Goal: Task Accomplishment & Management: Complete application form

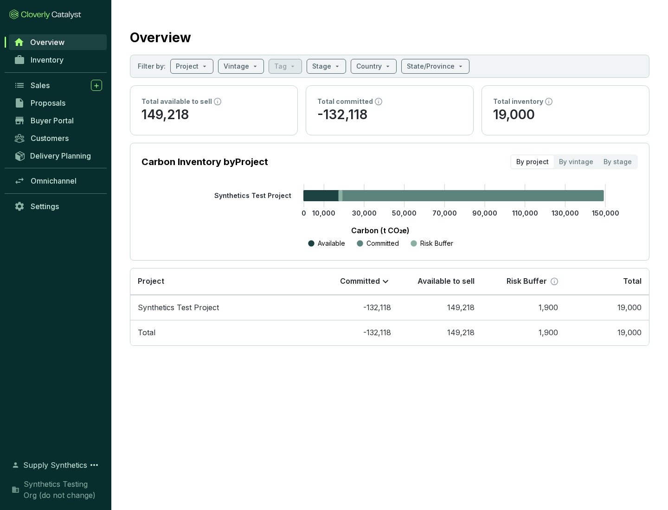
click at [58, 103] on span "Proposals" at bounding box center [48, 102] width 35 height 9
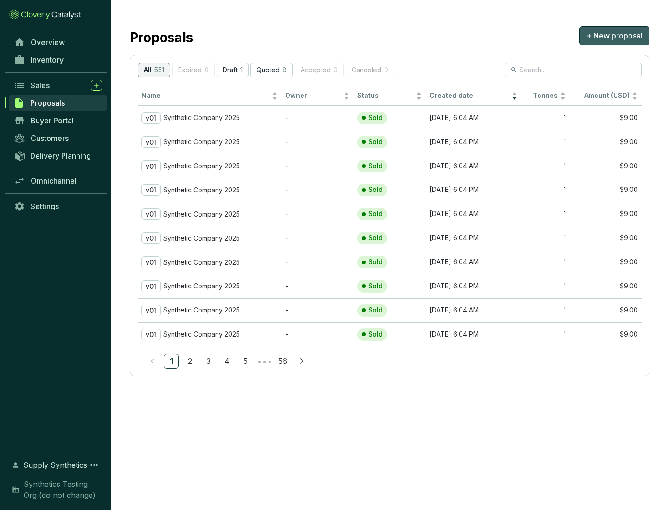
click at [614, 36] on span "+ New proposal" at bounding box center [614, 35] width 56 height 11
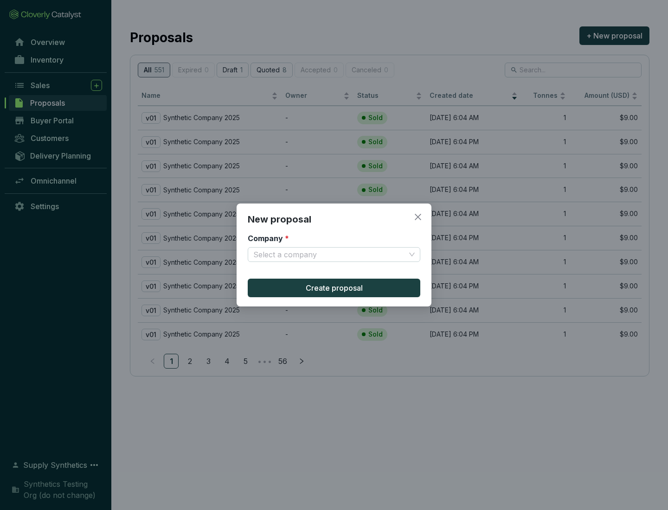
click at [329, 255] on input "Company *" at bounding box center [329, 255] width 152 height 14
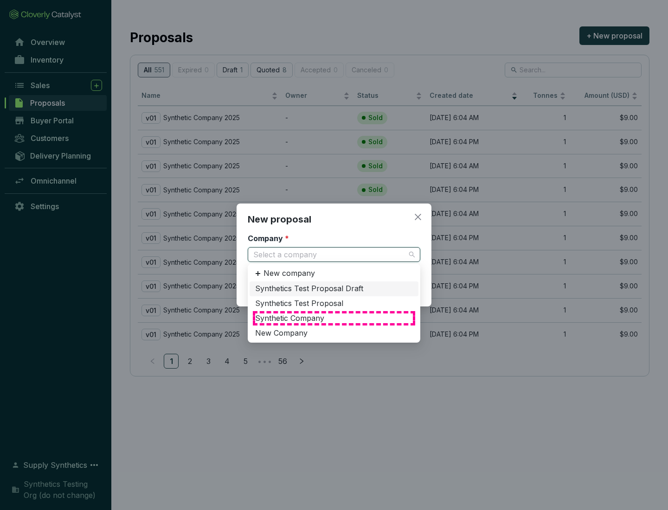
click at [334, 318] on div "Synthetic Company" at bounding box center [334, 319] width 158 height 10
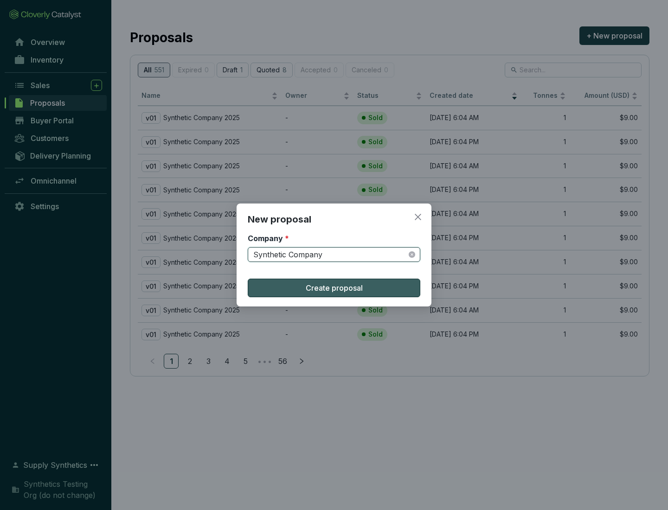
click at [334, 288] on span "Create proposal" at bounding box center [334, 287] width 57 height 11
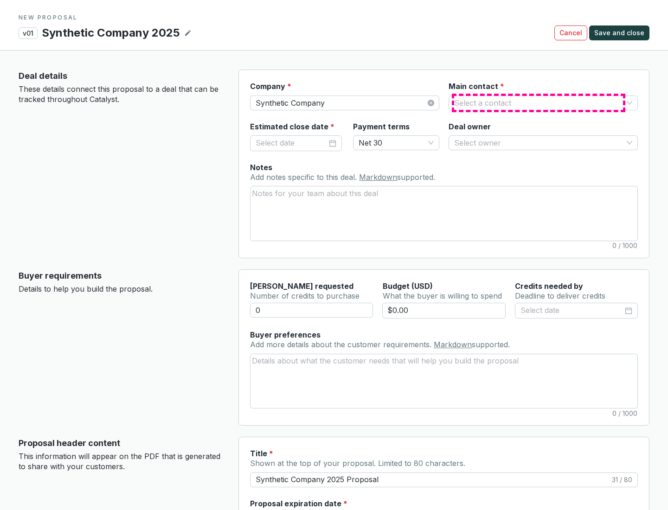
click at [539, 103] on input "Main contact *" at bounding box center [538, 103] width 169 height 14
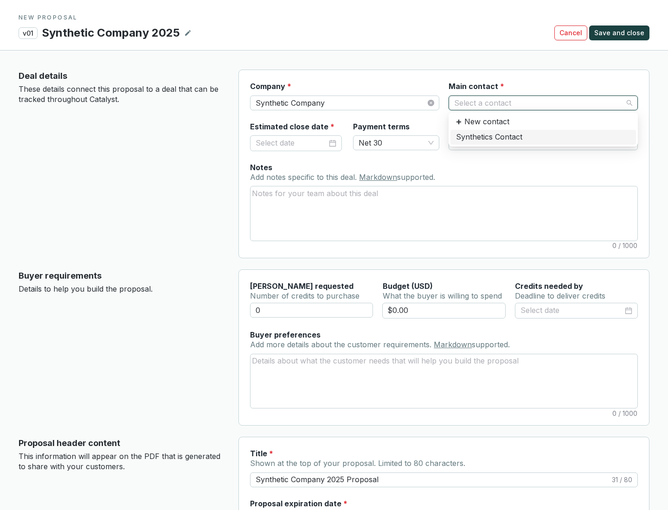
click at [543, 137] on div "Synthetics Contact" at bounding box center [543, 137] width 174 height 10
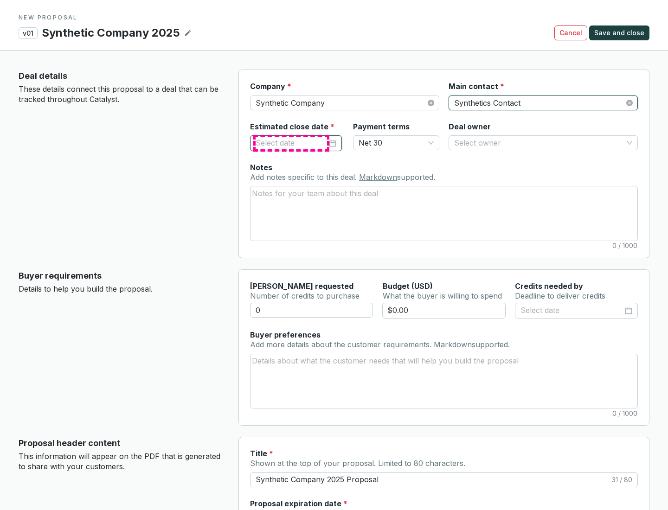
click at [291, 143] on input "Estimated close date *" at bounding box center [291, 143] width 71 height 12
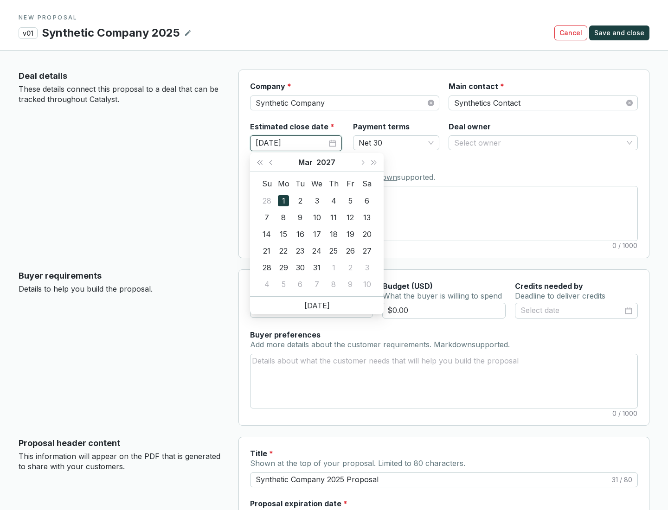
type input "[DATE]"
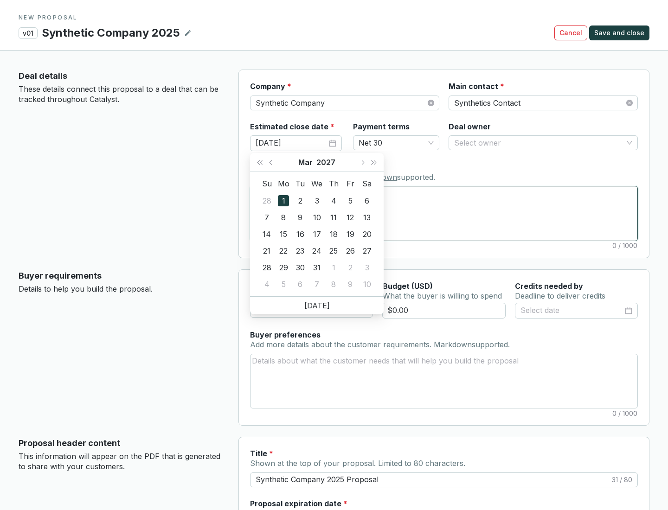
click at [444, 213] on textarea "Notes Add notes specific to this deal. Markdown supported." at bounding box center [443, 213] width 387 height 54
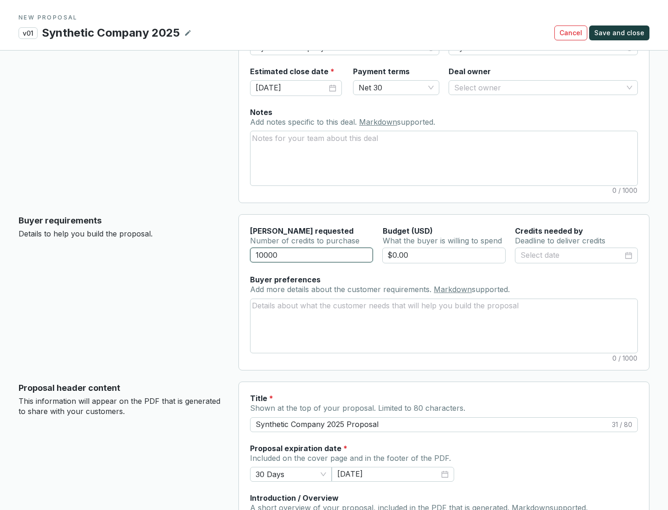
scroll to position [56, 0]
type input "10000"
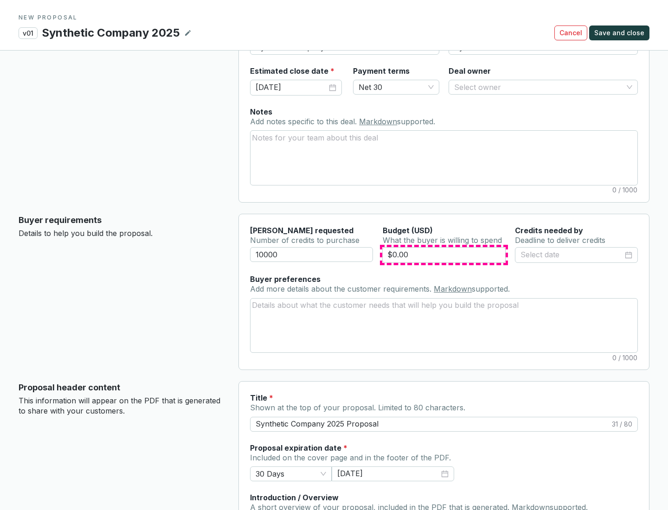
type input "$0.00"
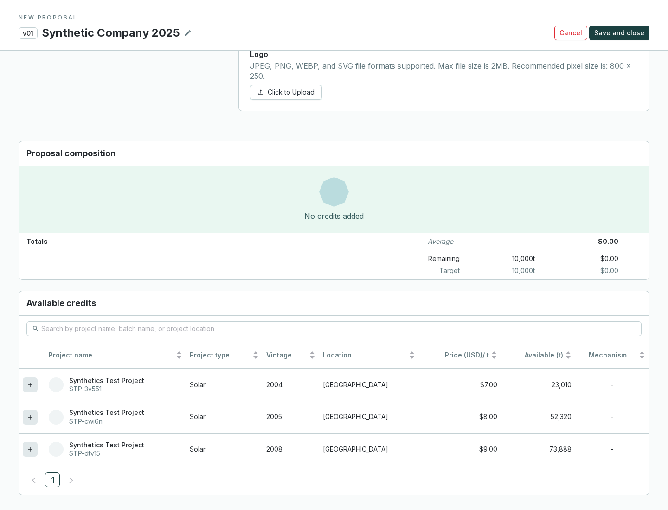
click at [30, 449] on icon at bounding box center [30, 449] width 4 height 4
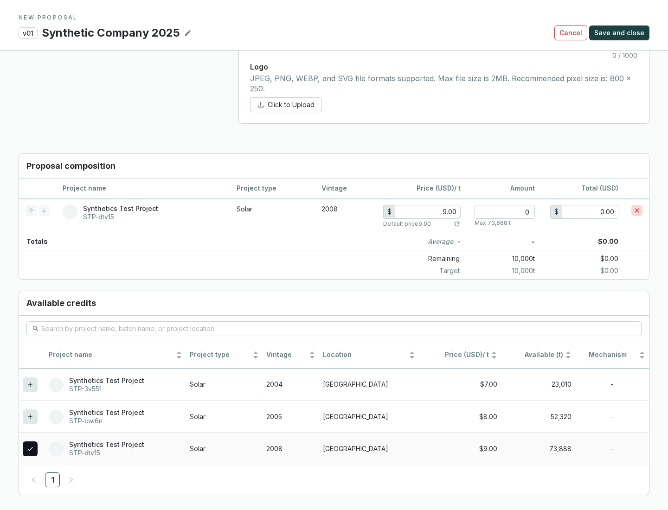
scroll to position [533, 0]
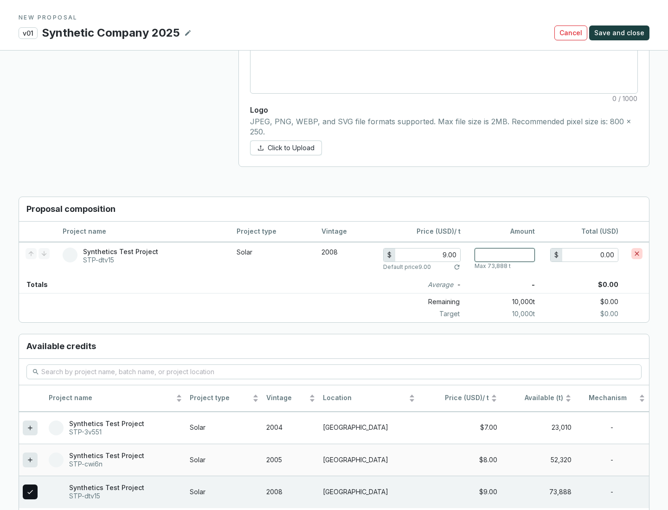
type input "1"
type input "9.00"
type input "1"
click at [621, 33] on span "Save and close" at bounding box center [619, 32] width 50 height 9
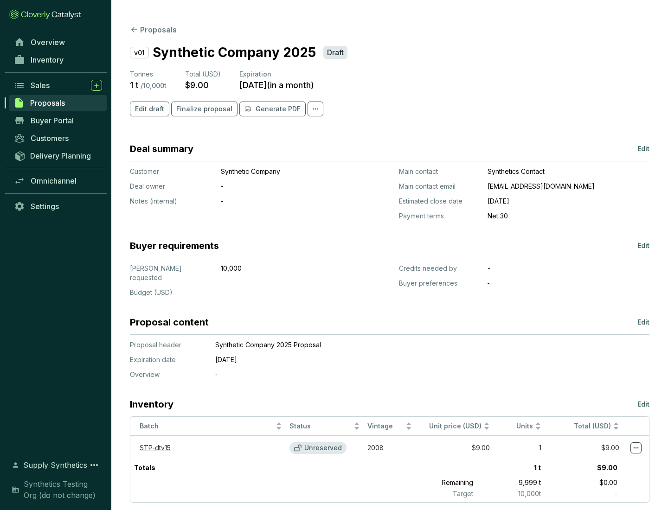
click at [201, 109] on span "Finalize proposal" at bounding box center [204, 108] width 56 height 9
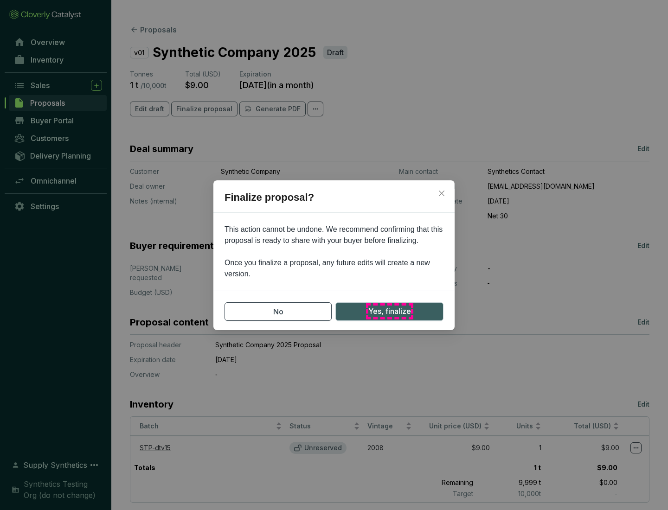
click at [389, 311] on span "Yes, finalize" at bounding box center [389, 312] width 43 height 12
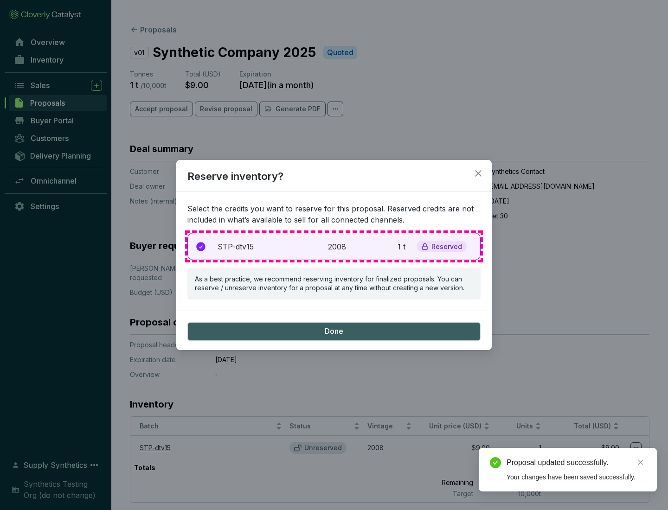
click at [334, 246] on p "2008" at bounding box center [338, 246] width 20 height 11
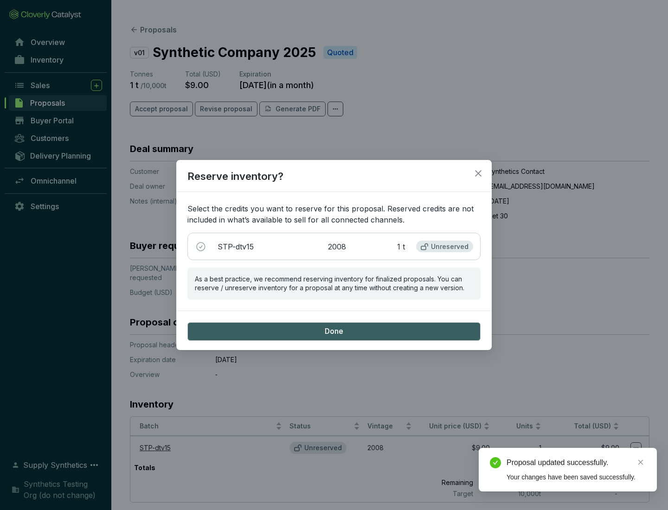
click at [334, 331] on span "Done" at bounding box center [334, 332] width 19 height 10
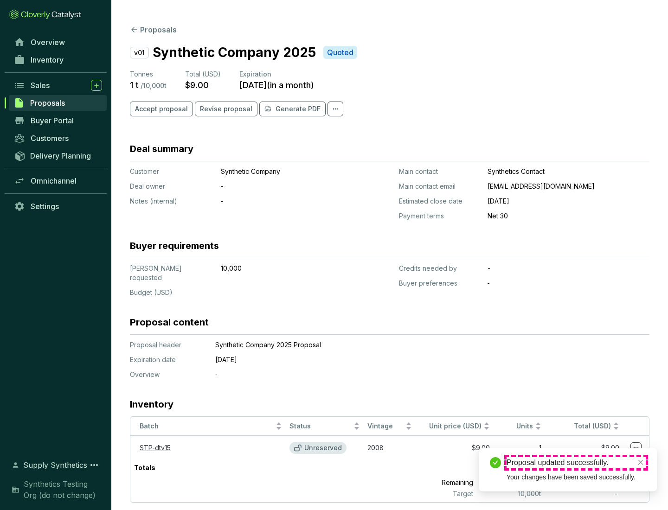
click at [576, 463] on div "Proposal updated successfully." at bounding box center [576, 462] width 139 height 11
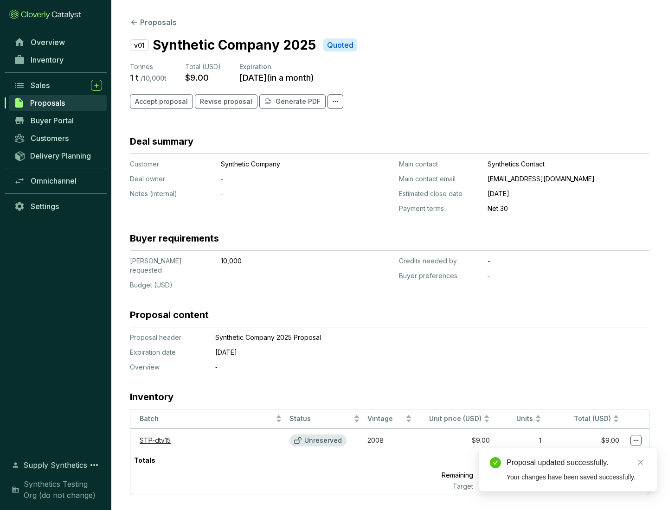
click at [636, 440] on icon at bounding box center [636, 440] width 5 height 1
click at [608, 452] on div "Proposal updated successfully. Your changes have been saved successfully." at bounding box center [568, 470] width 178 height 44
click at [576, 463] on div "Proposal updated successfully." at bounding box center [576, 462] width 139 height 11
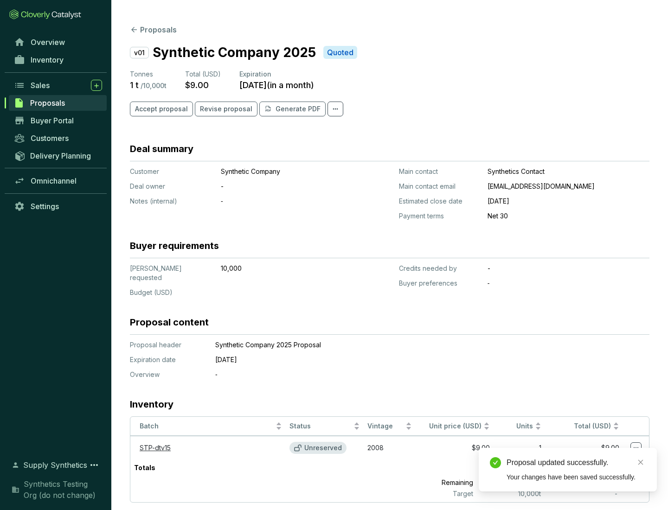
click at [160, 109] on span "Accept proposal" at bounding box center [161, 108] width 53 height 9
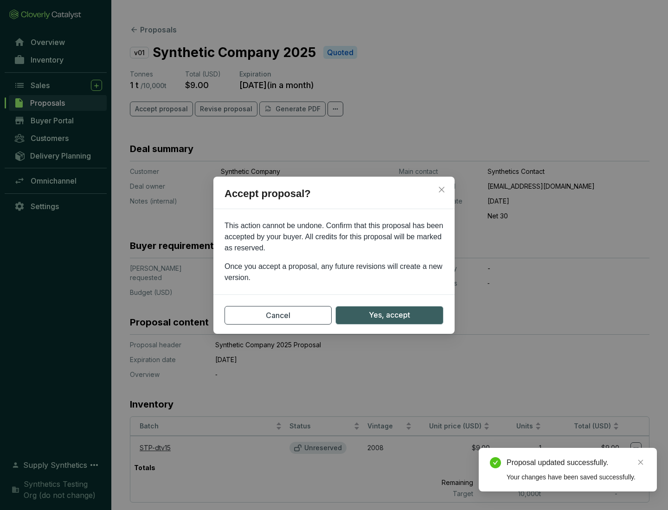
click at [389, 315] on span "Yes, accept" at bounding box center [389, 315] width 41 height 12
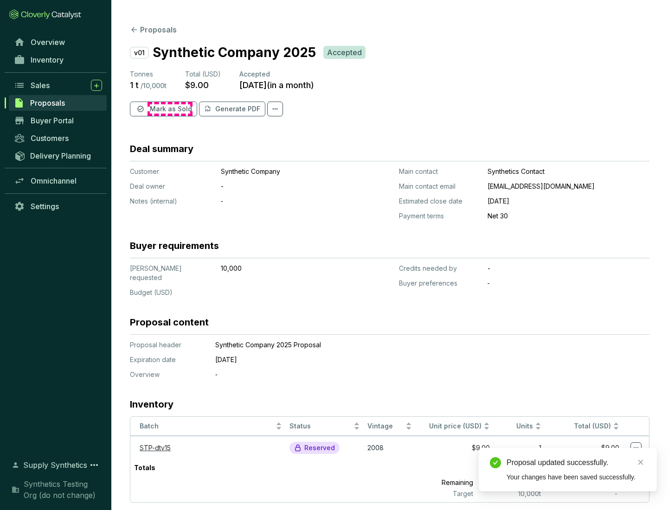
click at [170, 109] on span "Mark as Sold" at bounding box center [171, 108] width 42 height 9
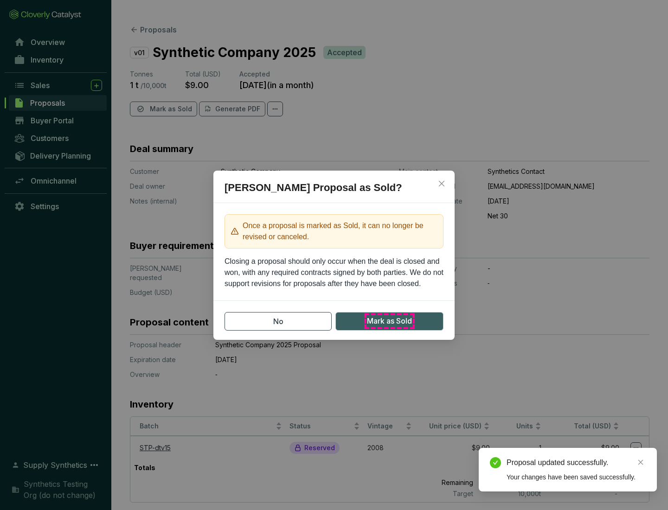
click at [389, 321] on span "Mark as Sold" at bounding box center [389, 321] width 45 height 12
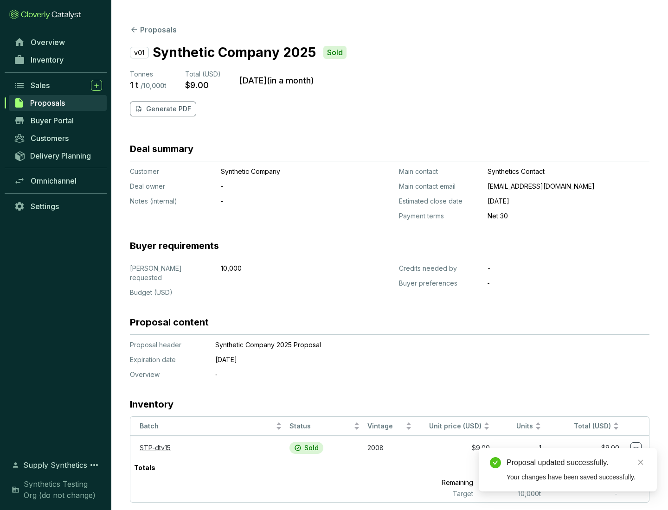
click at [167, 109] on p "Generate PDF" at bounding box center [168, 108] width 45 height 9
click at [576, 463] on div "Proposal updated successfully." at bounding box center [576, 462] width 139 height 11
